Goal: Navigation & Orientation: Find specific page/section

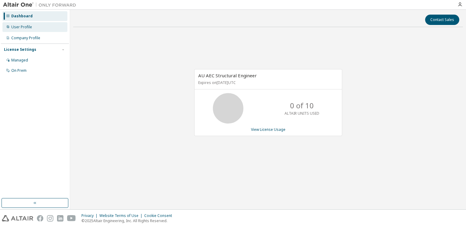
click at [26, 27] on div "User Profile" at bounding box center [21, 27] width 21 height 5
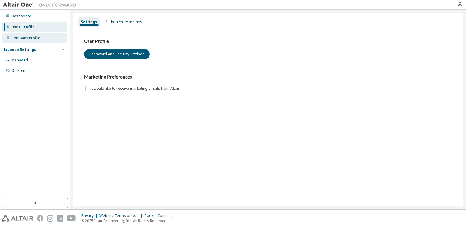
click at [30, 40] on div "Company Profile" at bounding box center [25, 38] width 29 height 5
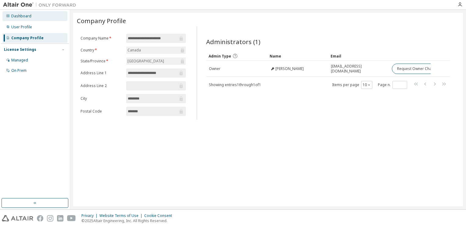
click at [33, 16] on div "Dashboard" at bounding box center [34, 16] width 65 height 10
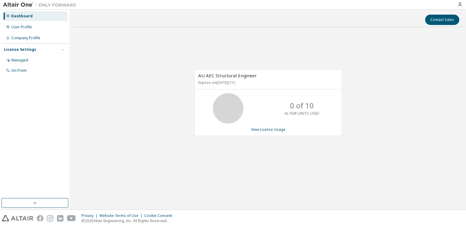
click at [159, 78] on div "AU AEC Structural Engineer Expires on [DATE] UTC 0 of 10 ALTAIR UNITS USED View…" at bounding box center [268, 106] width 390 height 148
click at [17, 69] on div "On Prem" at bounding box center [18, 70] width 15 height 5
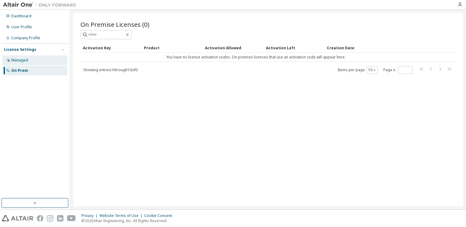
click at [23, 61] on div "Managed" at bounding box center [19, 60] width 17 height 5
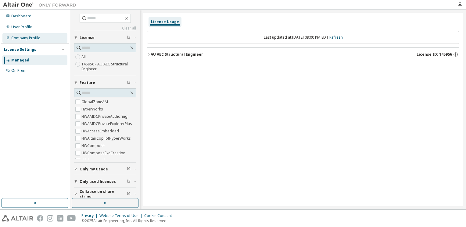
click at [32, 40] on div "Company Profile" at bounding box center [25, 38] width 29 height 5
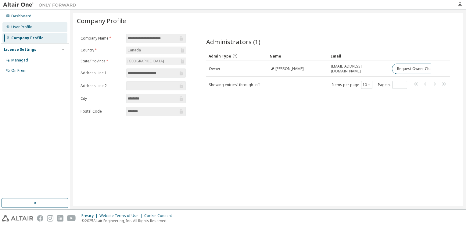
click at [27, 27] on div "User Profile" at bounding box center [21, 27] width 21 height 5
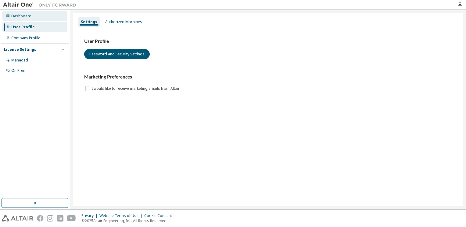
click at [30, 18] on div "Dashboard" at bounding box center [34, 16] width 65 height 10
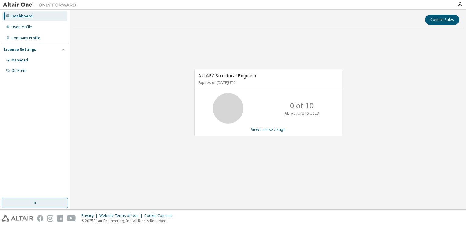
click at [51, 205] on button "button" at bounding box center [35, 203] width 67 height 10
